Goal: Task Accomplishment & Management: Manage account settings

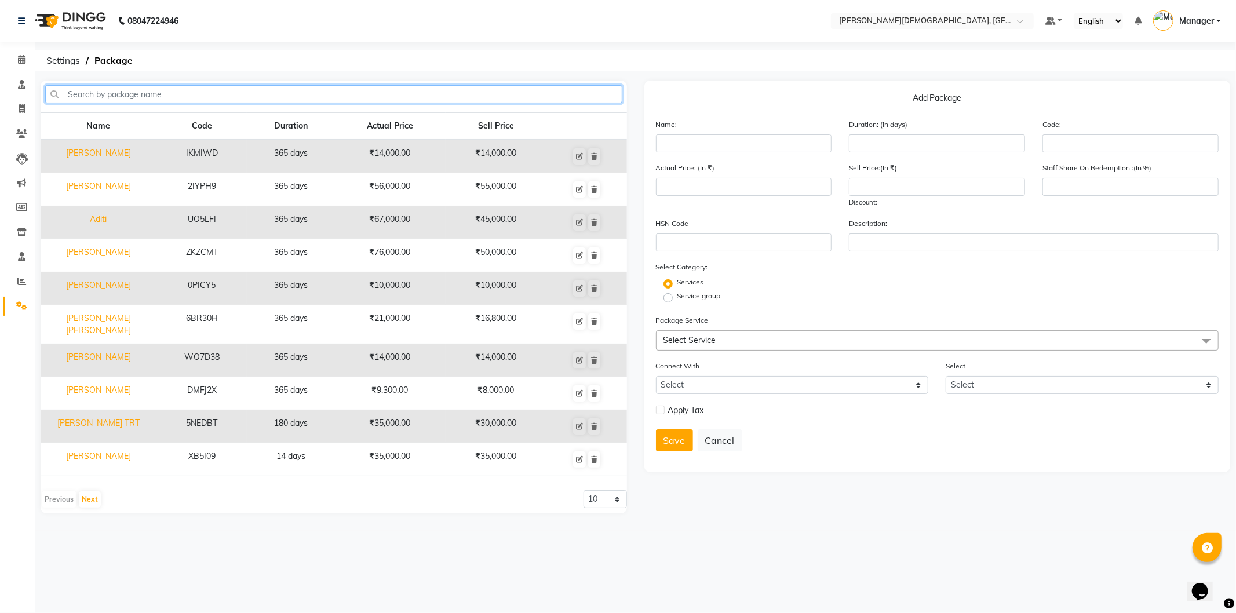
click at [334, 90] on input "text" at bounding box center [333, 94] width 577 height 18
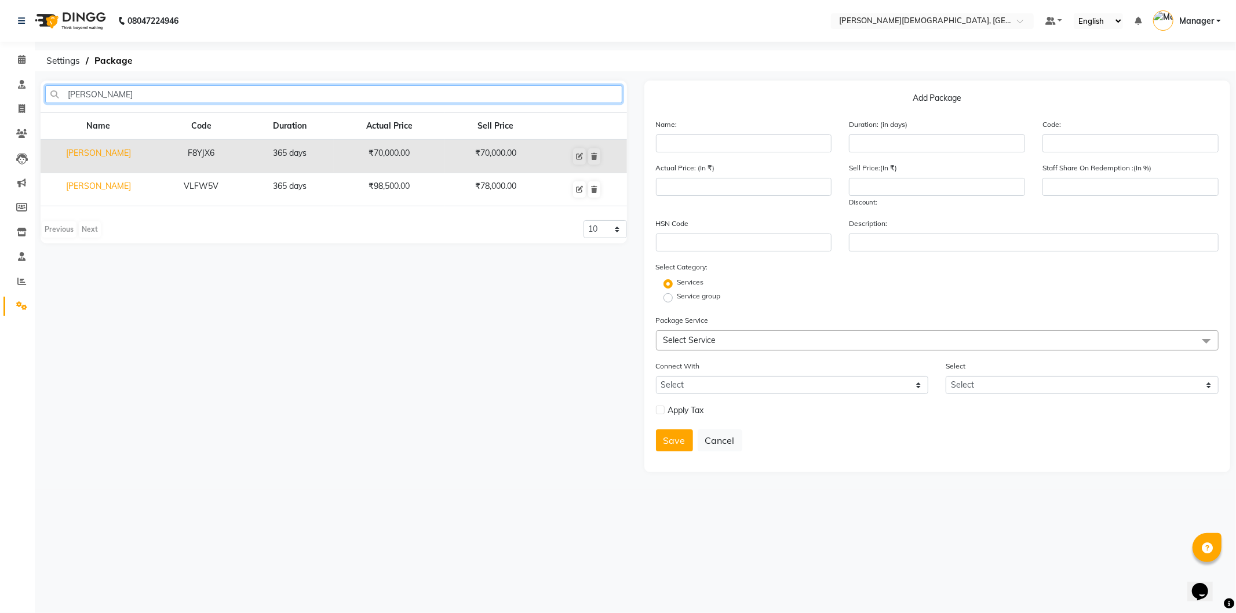
type input "[PERSON_NAME]"
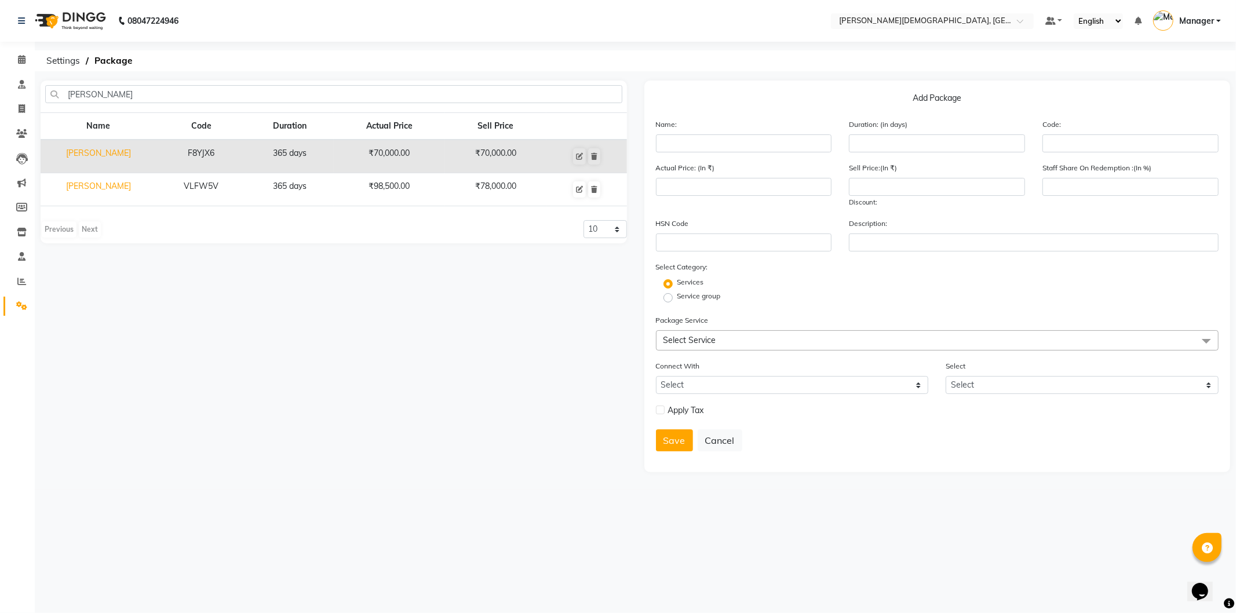
click at [85, 149] on td "[PERSON_NAME]" at bounding box center [99, 157] width 116 height 34
type input "[PERSON_NAME]"
type input "365"
type input "F8YJX6"
type input "70000"
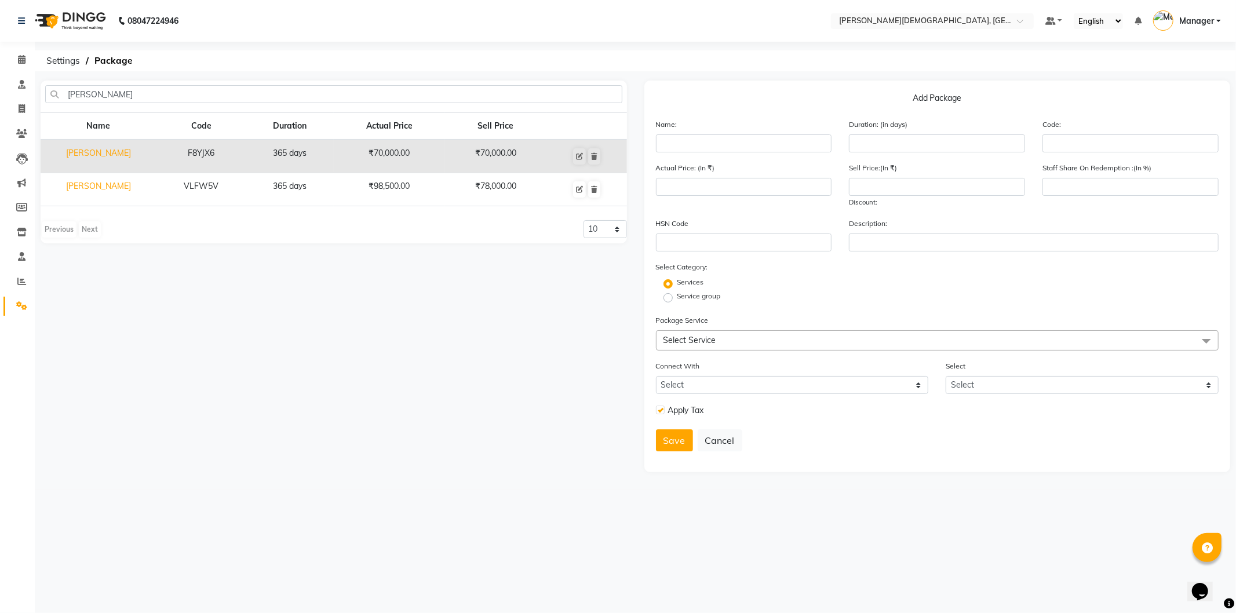
type input "70000"
type input "100"
checkbox input "true"
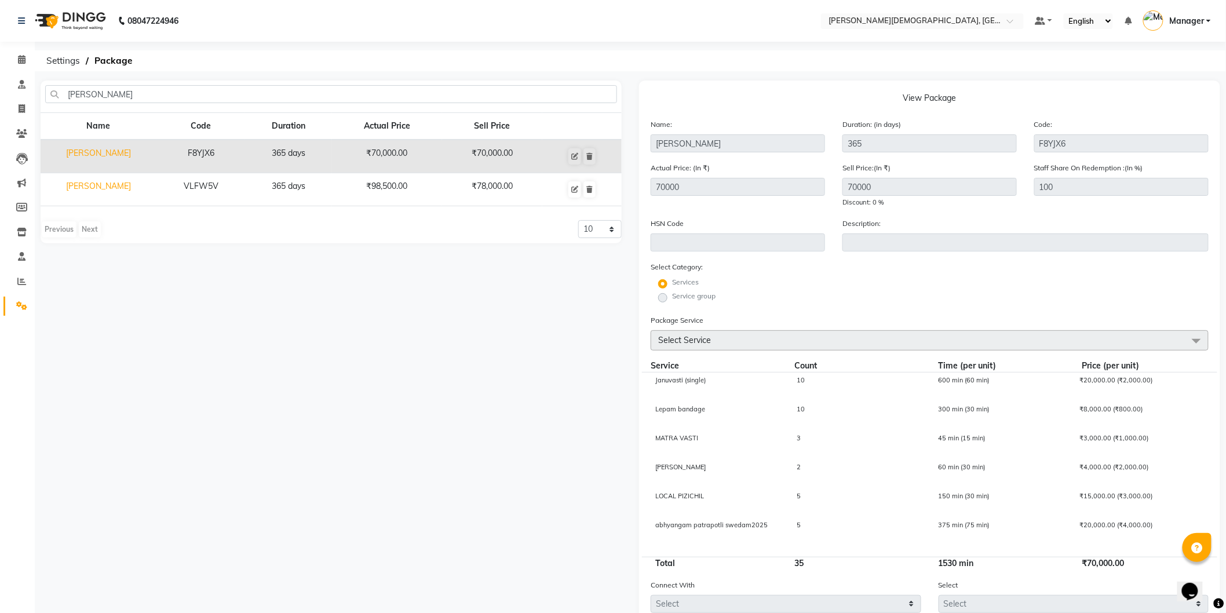
click at [100, 192] on td "[PERSON_NAME]" at bounding box center [99, 189] width 116 height 33
type input "VLFW5V"
type input "98500"
type input "78000"
click at [93, 149] on td "[PERSON_NAME]" at bounding box center [99, 157] width 116 height 34
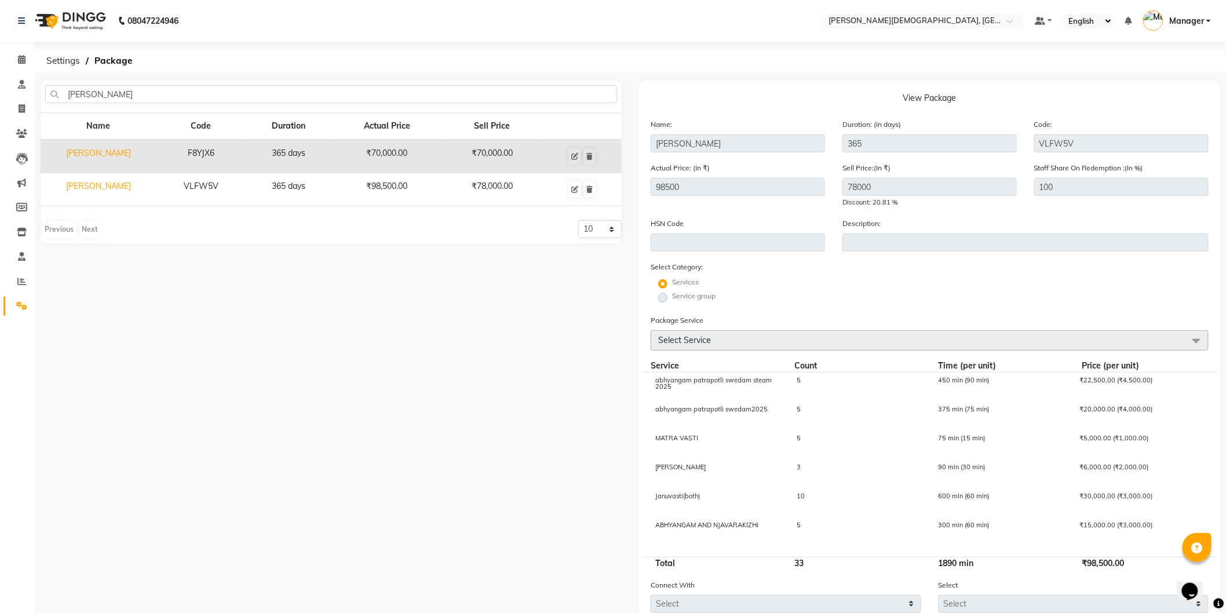
type input "F8YJX6"
type input "70000"
click at [106, 183] on td "[PERSON_NAME]" at bounding box center [99, 189] width 116 height 33
type input "VLFW5V"
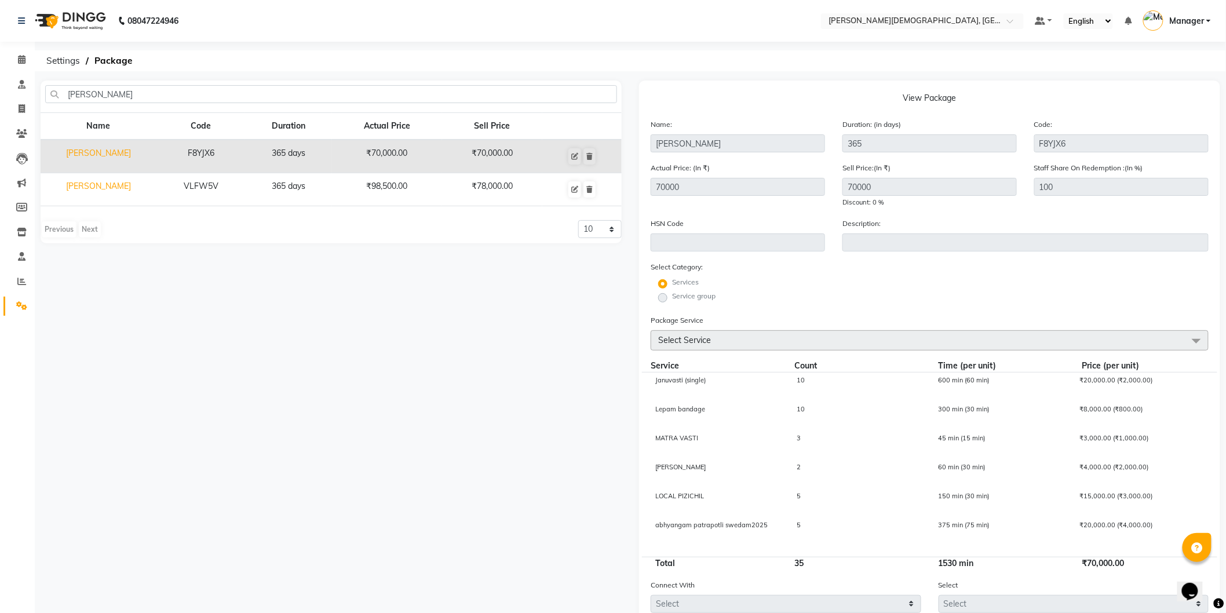
type input "98500"
type input "78000"
click at [101, 185] on td "[PERSON_NAME]" at bounding box center [99, 189] width 116 height 33
click at [118, 184] on td "[PERSON_NAME]" at bounding box center [99, 189] width 116 height 33
click at [89, 184] on td "[PERSON_NAME]" at bounding box center [99, 189] width 116 height 33
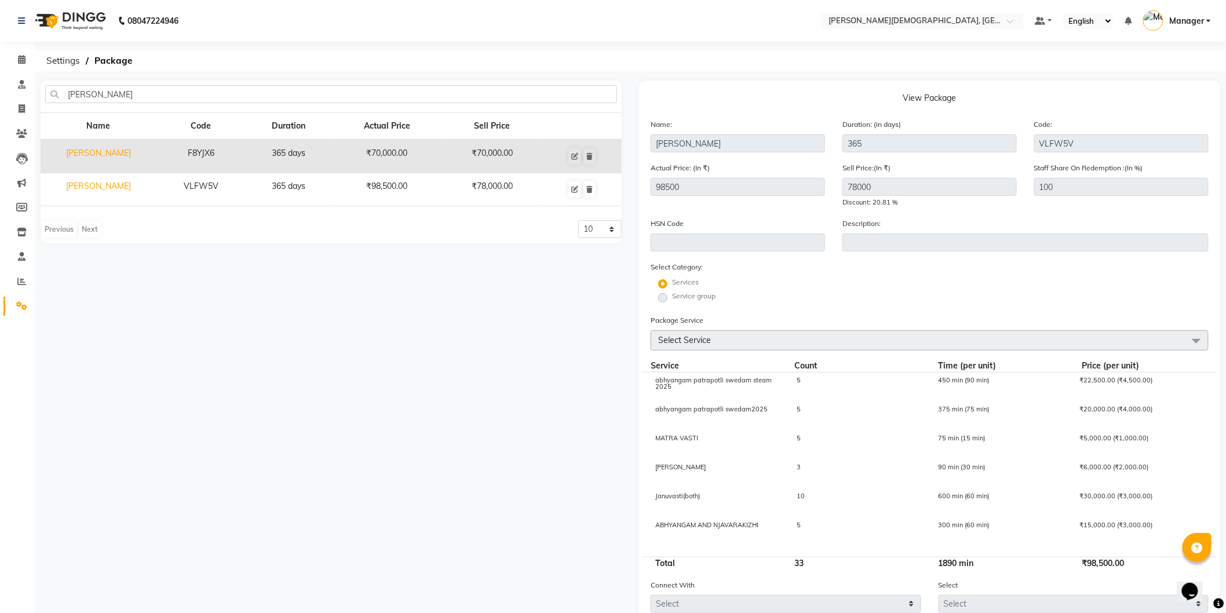
click at [183, 178] on td "VLFW5V" at bounding box center [200, 189] width 89 height 33
click at [226, 293] on div "[PERSON_NAME] Name Code Duration Actual Price Sell Price [PERSON_NAME] F8YJX6 3…" at bounding box center [331, 401] width 599 height 641
click at [159, 180] on td "VLFW5V" at bounding box center [200, 189] width 89 height 33
click at [99, 183] on td "[PERSON_NAME]" at bounding box center [99, 189] width 116 height 33
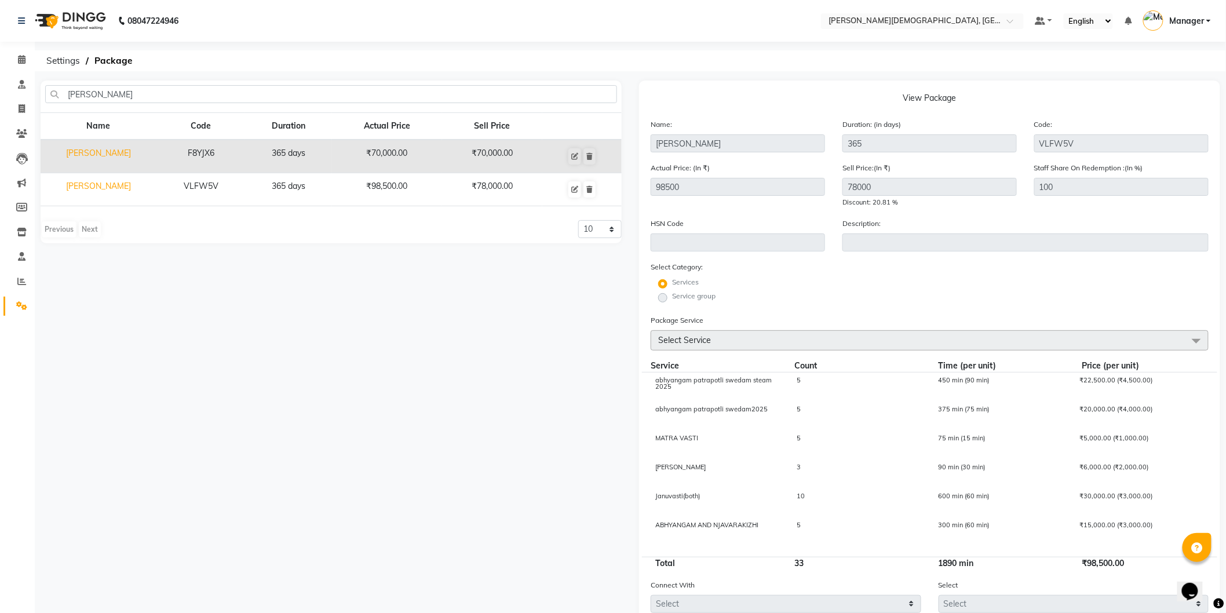
click at [129, 151] on td "[PERSON_NAME]" at bounding box center [99, 157] width 116 height 34
type input "F8YJX6"
type input "70000"
click at [99, 199] on td "[PERSON_NAME]" at bounding box center [99, 189] width 116 height 33
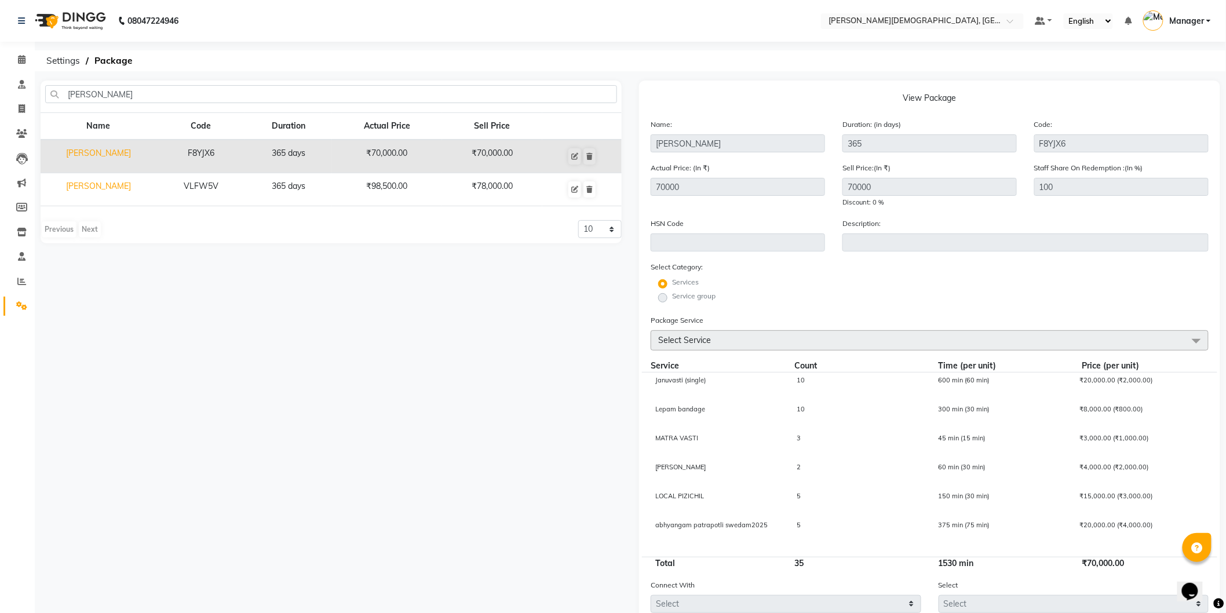
type input "VLFW5V"
type input "98500"
type input "78000"
click at [119, 149] on td "[PERSON_NAME]" at bounding box center [99, 157] width 116 height 34
type input "F8YJX6"
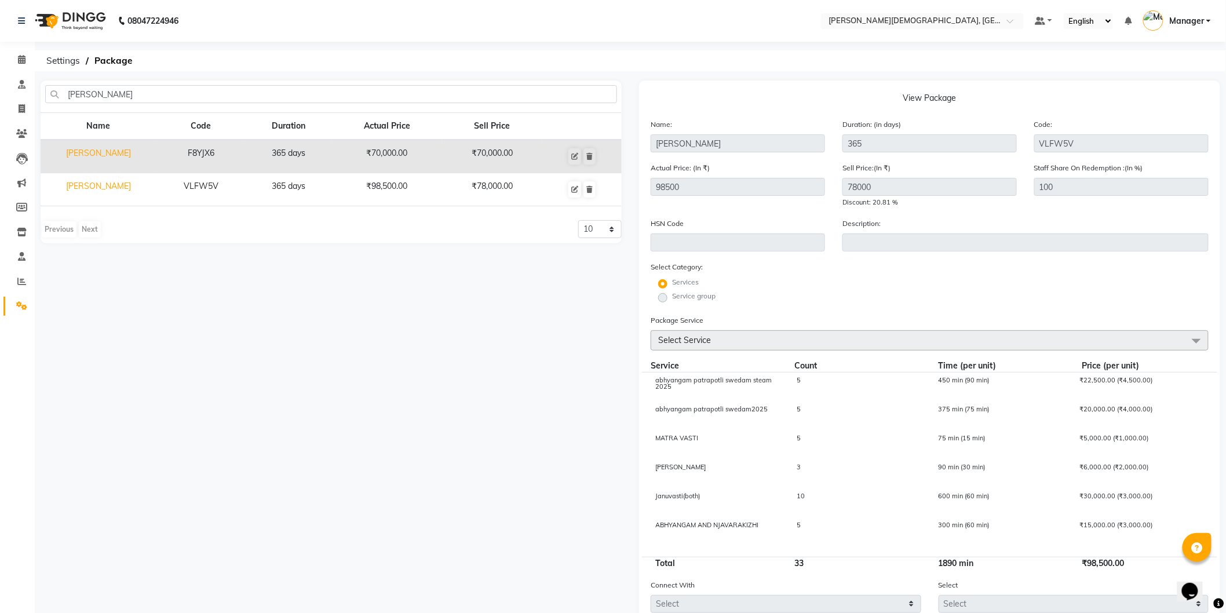
type input "70000"
click at [124, 188] on td "[PERSON_NAME]" at bounding box center [99, 189] width 116 height 33
type input "VLFW5V"
type input "98500"
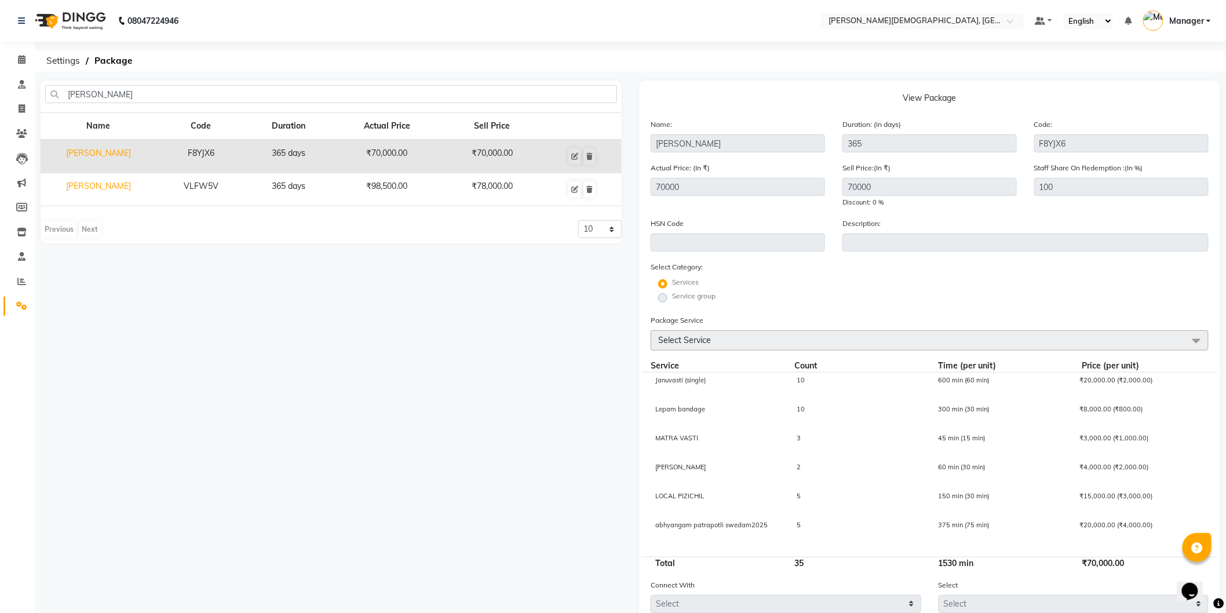
type input "78000"
click at [134, 154] on td "[PERSON_NAME]" at bounding box center [99, 157] width 116 height 34
type input "F8YJX6"
type input "70000"
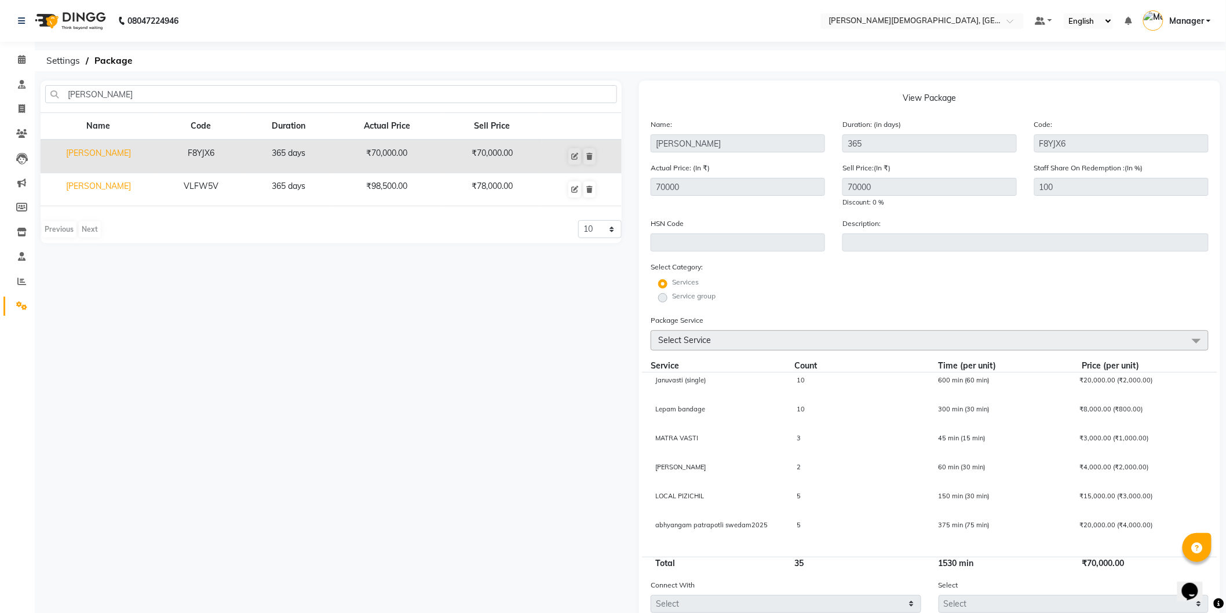
click at [123, 187] on td "[PERSON_NAME]" at bounding box center [99, 189] width 116 height 33
type input "VLFW5V"
type input "98500"
type input "78000"
click at [105, 185] on td "[PERSON_NAME]" at bounding box center [99, 189] width 116 height 33
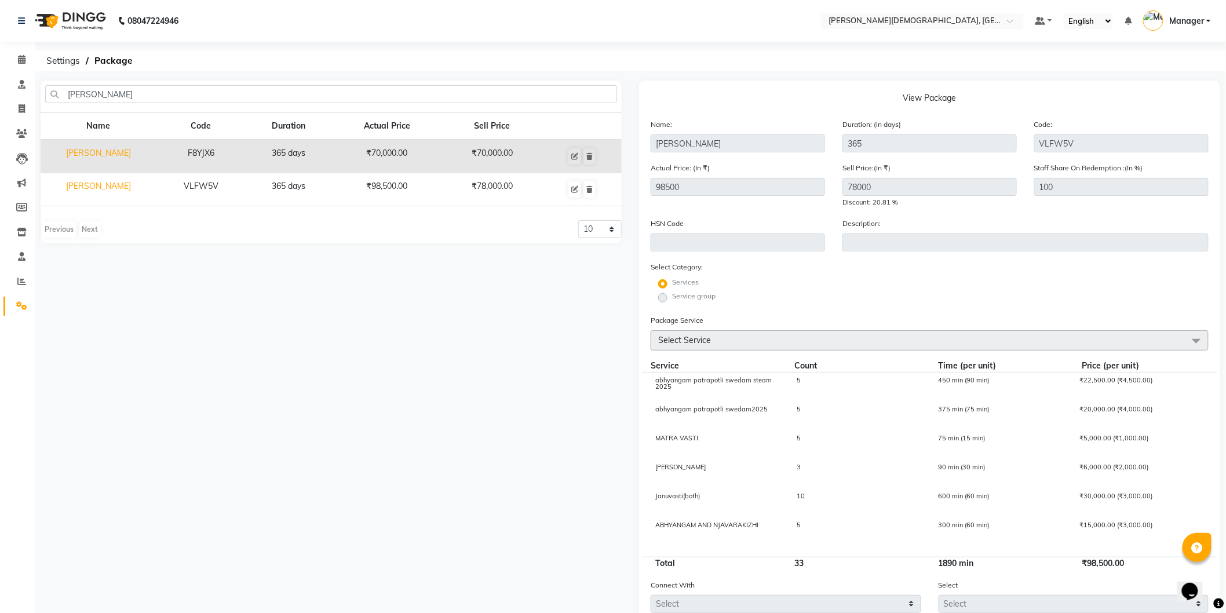
click at [390, 176] on td "₹98,500.00" at bounding box center [387, 189] width 110 height 33
click at [395, 192] on td "₹98,500.00" at bounding box center [387, 189] width 110 height 33
click at [400, 148] on td "₹70,000.00" at bounding box center [387, 157] width 110 height 34
click at [421, 184] on td "₹98,500.00" at bounding box center [387, 189] width 110 height 33
click at [394, 294] on div "[PERSON_NAME] Name Code Duration Actual Price Sell Price [PERSON_NAME] F8YJX6 3…" at bounding box center [331, 401] width 599 height 641
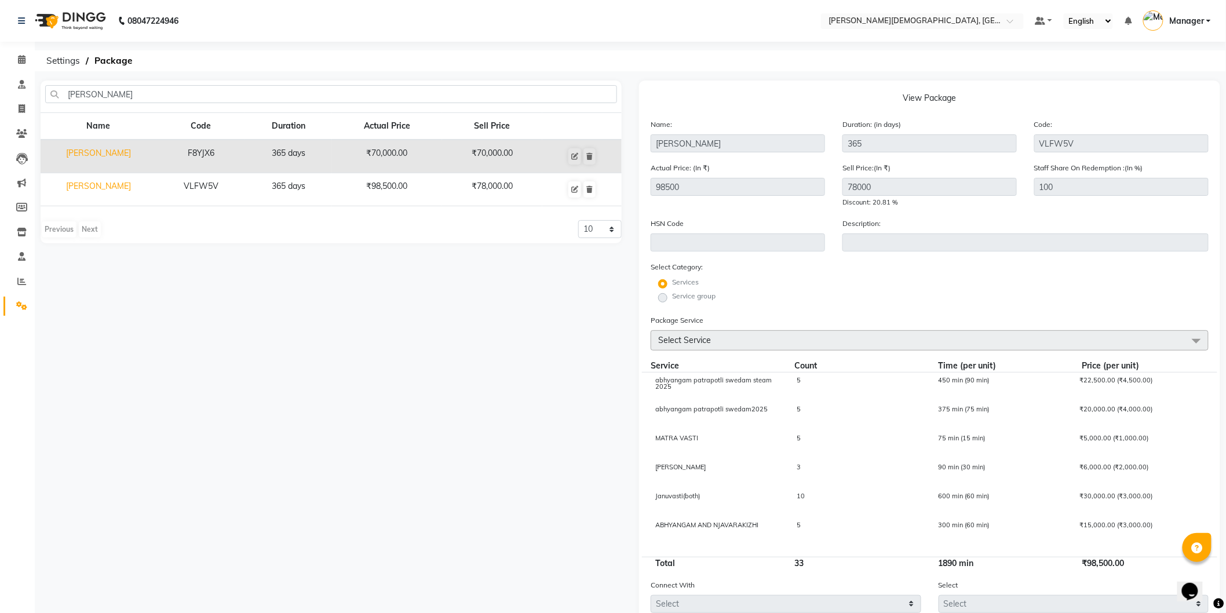
click at [392, 178] on td "₹98,500.00" at bounding box center [387, 189] width 110 height 33
click at [291, 194] on td "365 days" at bounding box center [288, 189] width 87 height 33
click at [93, 189] on td "[PERSON_NAME]" at bounding box center [99, 189] width 116 height 33
click at [97, 181] on td "[PERSON_NAME]" at bounding box center [99, 189] width 116 height 33
click at [128, 145] on td "[PERSON_NAME]" at bounding box center [99, 157] width 116 height 34
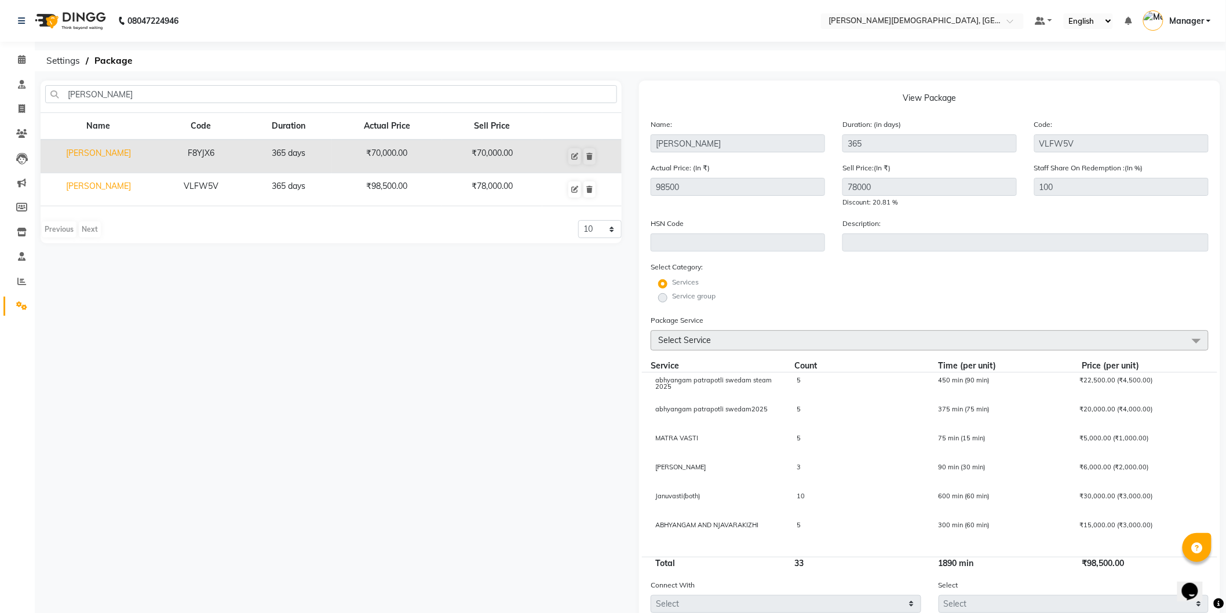
type input "F8YJX6"
type input "70000"
click at [107, 192] on td "[PERSON_NAME]" at bounding box center [99, 189] width 116 height 33
type input "VLFW5V"
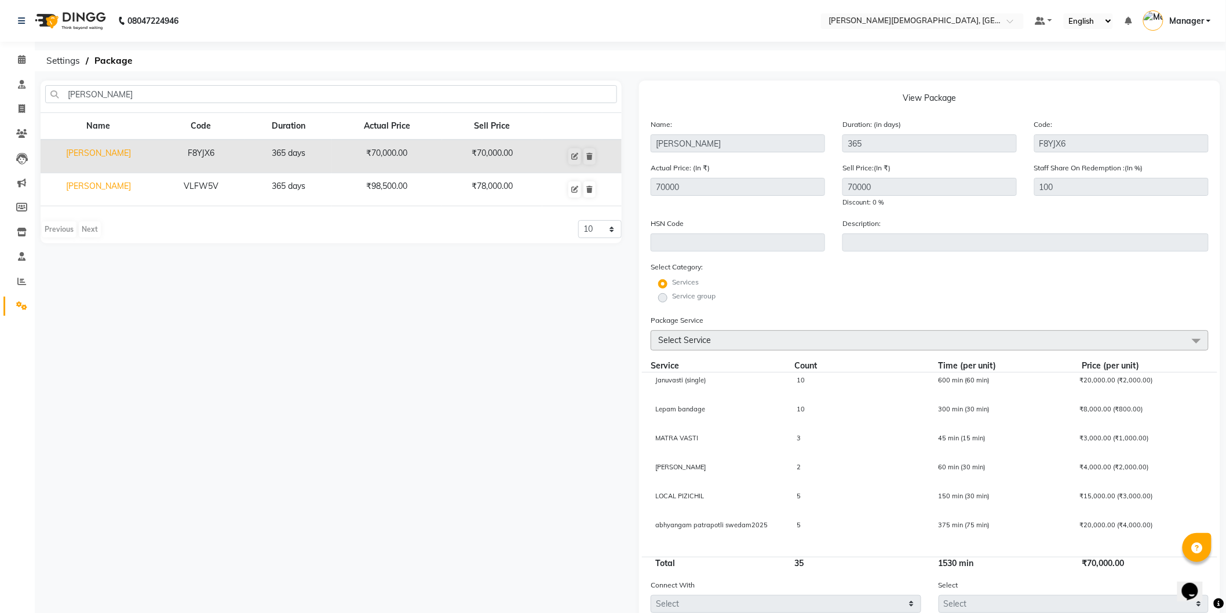
type input "98500"
type input "78000"
click at [107, 192] on td "[PERSON_NAME]" at bounding box center [99, 189] width 116 height 33
click at [157, 206] on div "Name Code Duration Actual Price Sell Price [PERSON_NAME] F8YJX6 365 days ₹70,00…" at bounding box center [331, 163] width 581 height 103
click at [170, 148] on td "F8YJX6" at bounding box center [200, 157] width 89 height 34
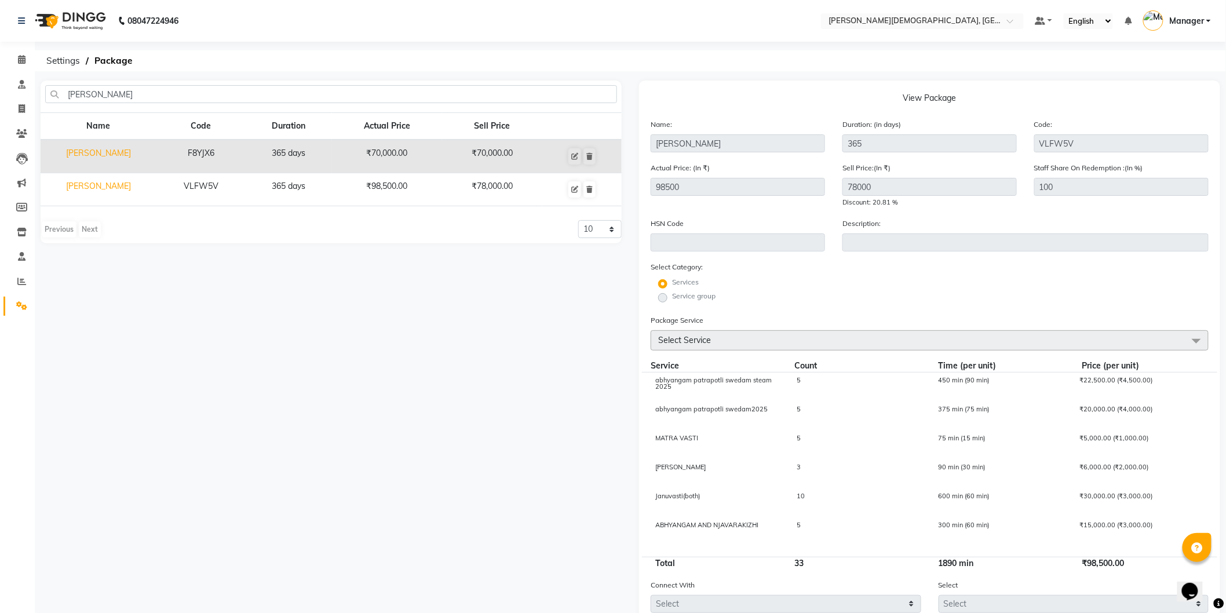
click at [160, 184] on td "VLFW5V" at bounding box center [200, 189] width 89 height 33
click at [136, 153] on td "[PERSON_NAME]" at bounding box center [99, 157] width 116 height 34
type input "F8YJX6"
type input "70000"
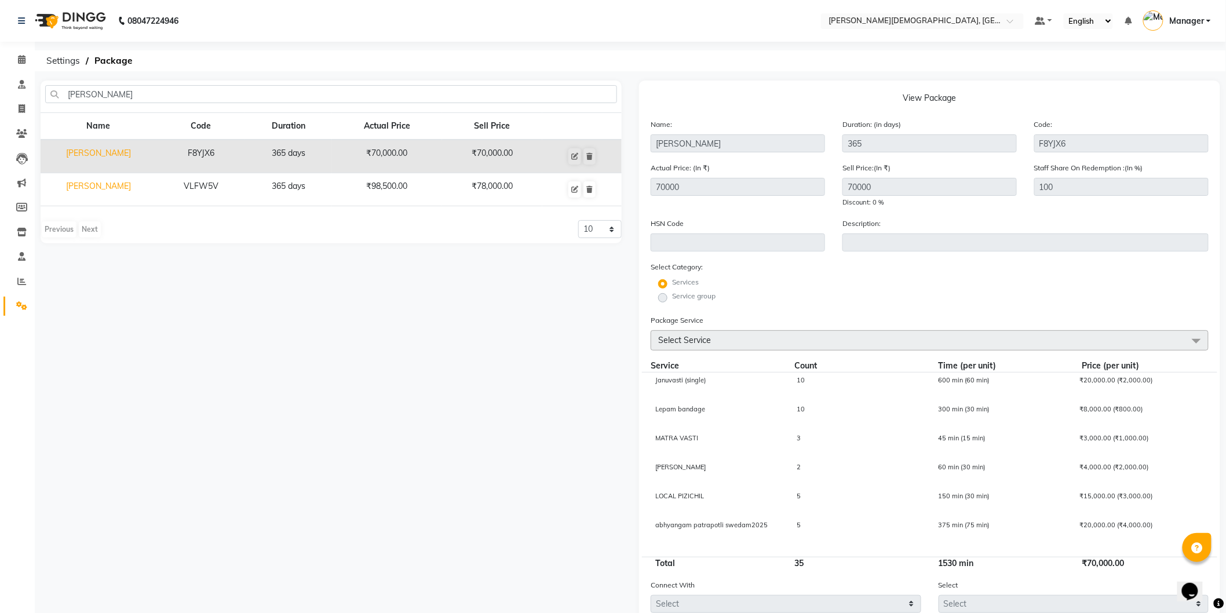
click at [111, 185] on td "[PERSON_NAME]" at bounding box center [99, 189] width 116 height 33
type input "VLFW5V"
type input "98500"
click at [575, 189] on icon at bounding box center [574, 189] width 7 height 7
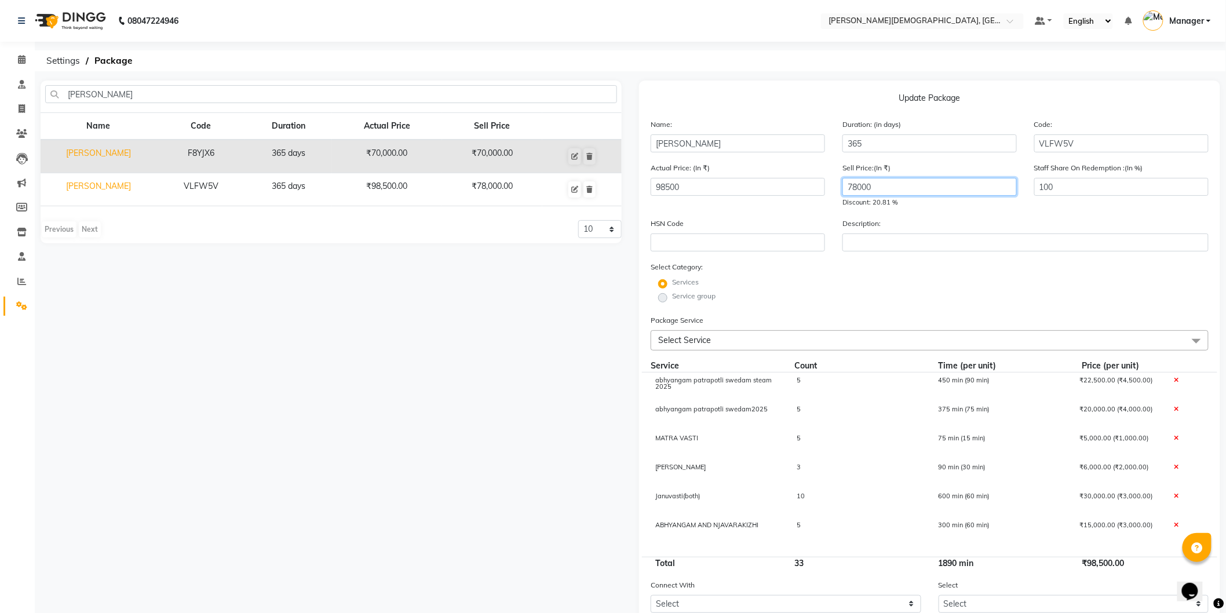
click at [859, 185] on input "78000" at bounding box center [930, 187] width 174 height 18
type input "98000"
click at [928, 274] on div "Select Category: Services Service group" at bounding box center [930, 283] width 558 height 44
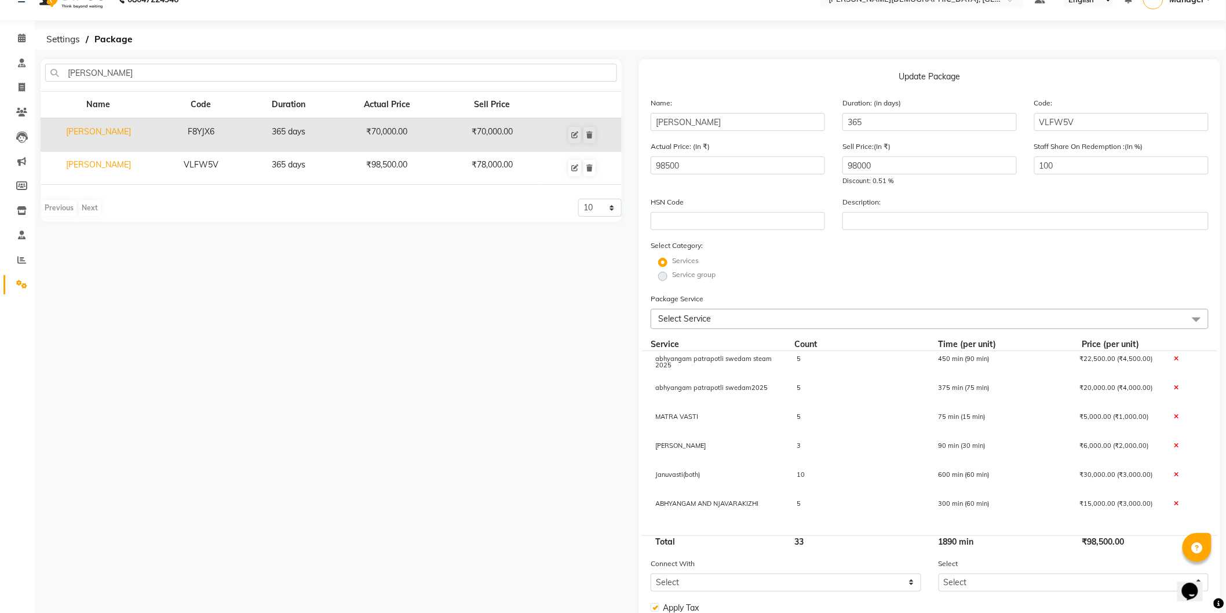
scroll to position [126, 0]
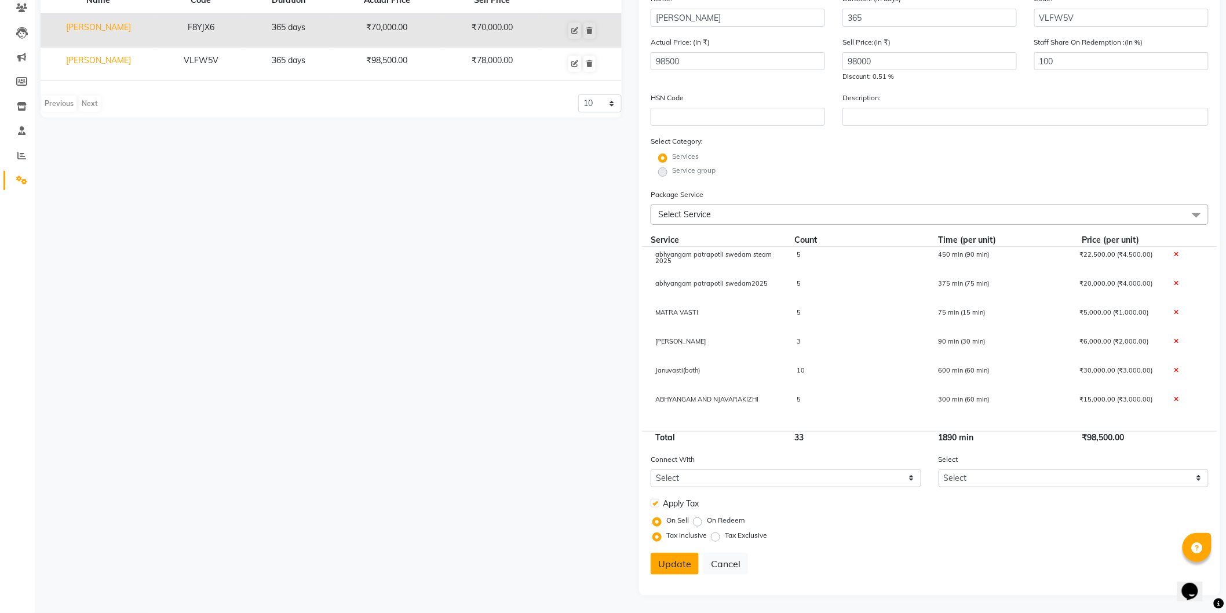
click at [668, 568] on button "Update" at bounding box center [675, 564] width 48 height 22
select select
checkbox input "false"
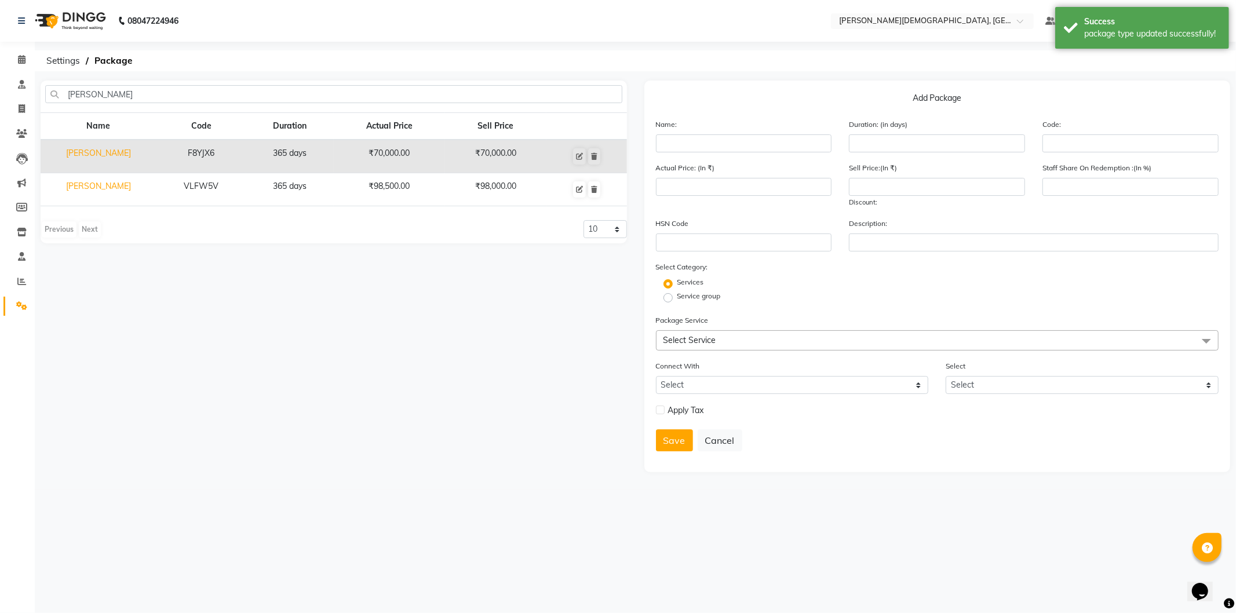
drag, startPoint x: 119, startPoint y: 188, endPoint x: 123, endPoint y: 195, distance: 8.1
click at [119, 188] on td "[PERSON_NAME]" at bounding box center [99, 189] width 116 height 33
type input "[PERSON_NAME]"
type input "365"
type input "VLFW5V"
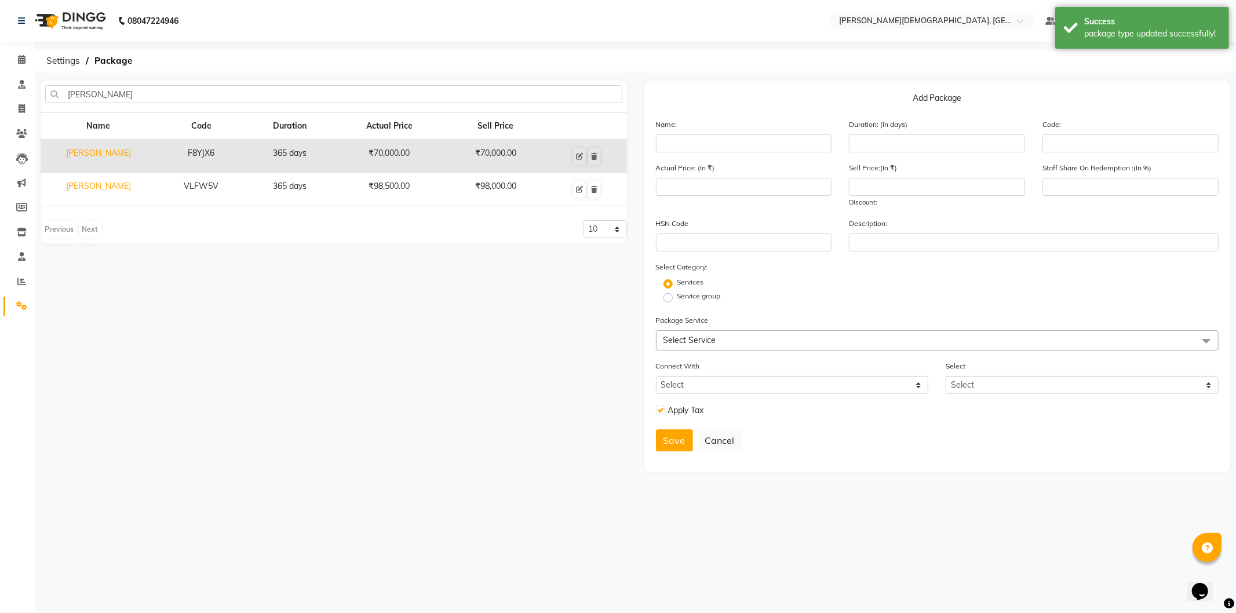
type input "98500"
type input "98000"
type input "100"
checkbox input "true"
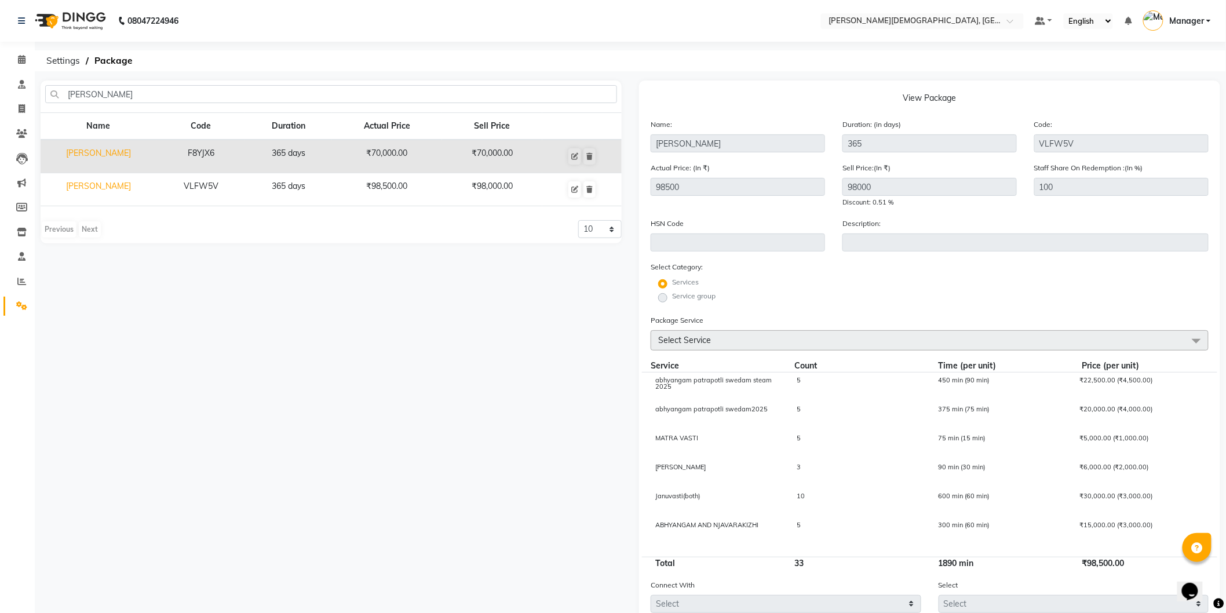
click at [902, 391] on div "5" at bounding box center [858, 387] width 141 height 20
